Goal: Find contact information: Find contact information

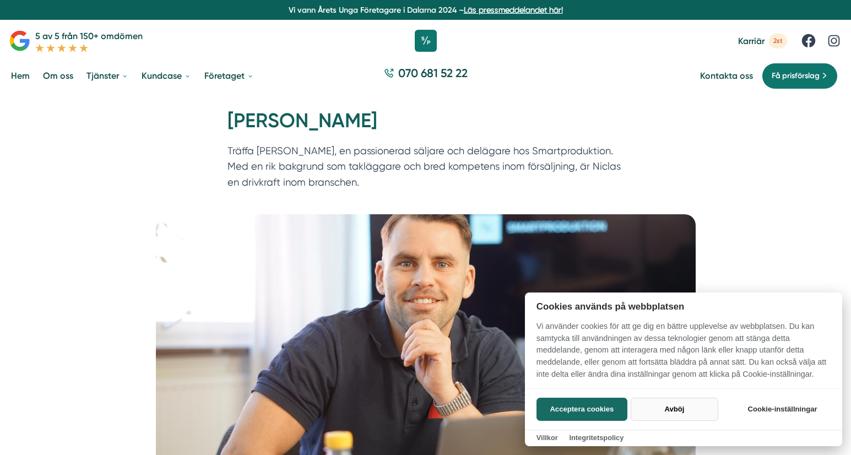
click at [679, 404] on button "Avböj" at bounding box center [675, 409] width 88 height 23
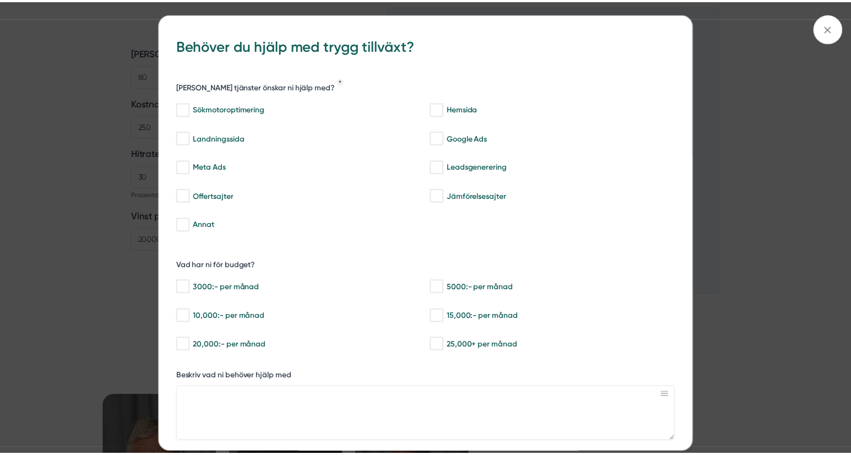
scroll to position [1709, 0]
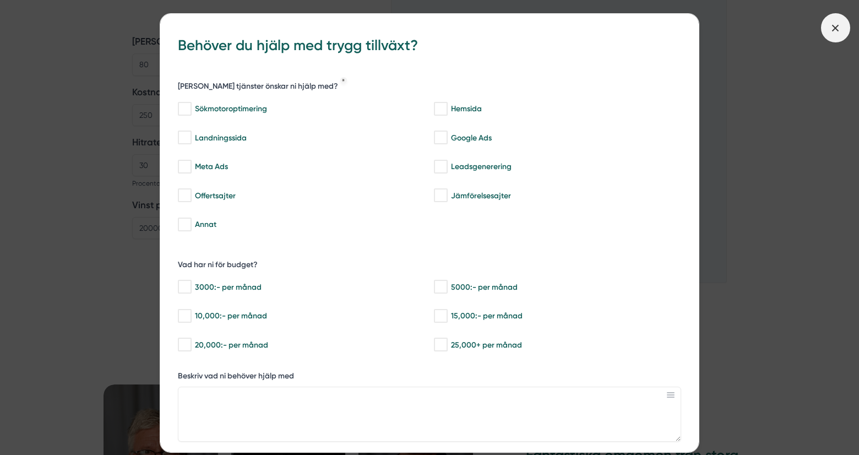
click at [834, 28] on icon at bounding box center [835, 28] width 12 height 12
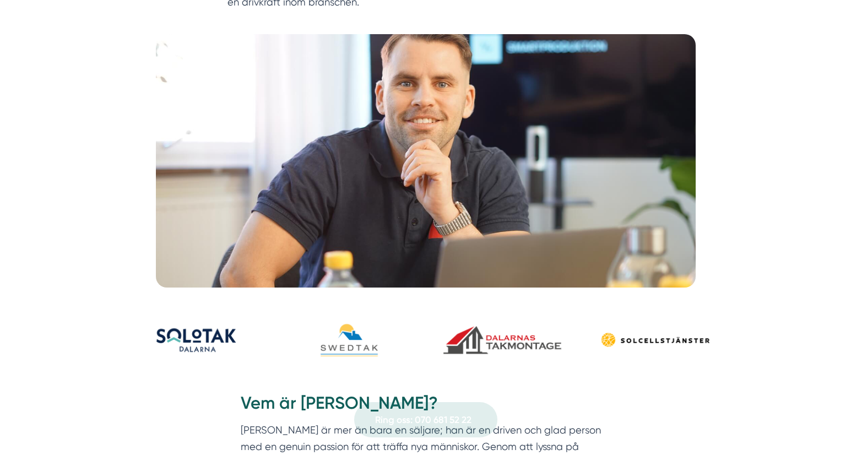
scroll to position [0, 0]
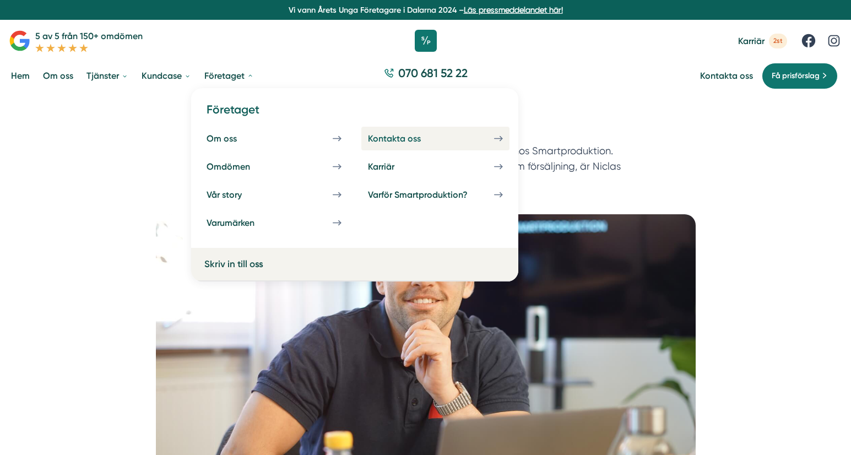
click at [392, 137] on div "Kontakta oss" at bounding box center [407, 138] width 79 height 10
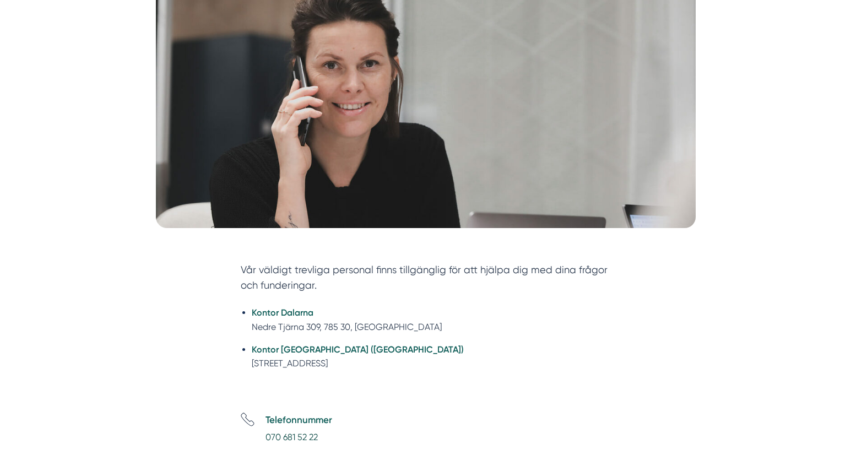
scroll to position [398, 0]
